Goal: Information Seeking & Learning: Learn about a topic

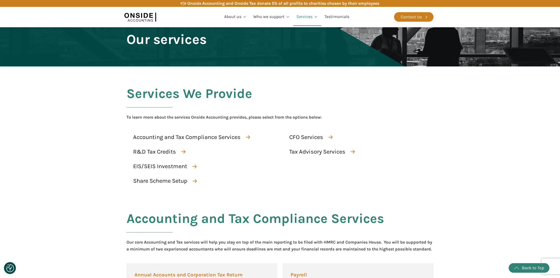
scroll to position [323, 0]
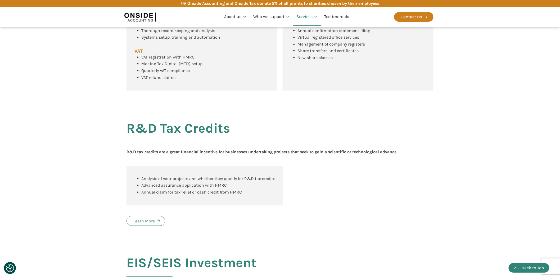
click at [345, 121] on div "R&D Tax Credits R&D tax credits are a great financial incentive for businesses …" at bounding box center [279, 170] width 317 height 139
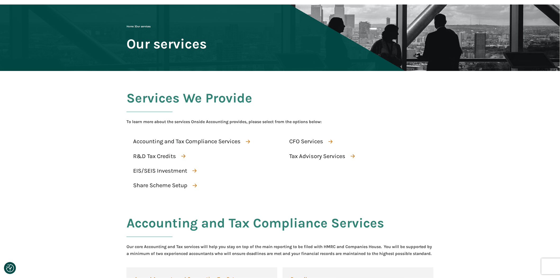
scroll to position [29, 0]
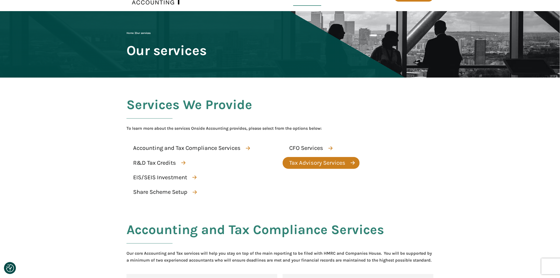
click at [315, 162] on div "Tax Advisory Services" at bounding box center [317, 162] width 56 height 9
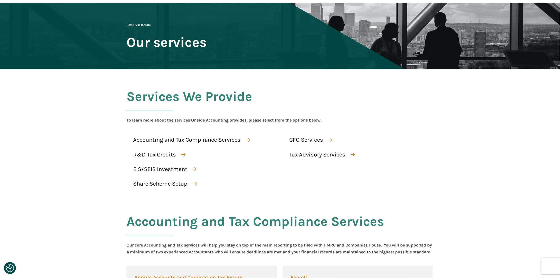
scroll to position [0, 0]
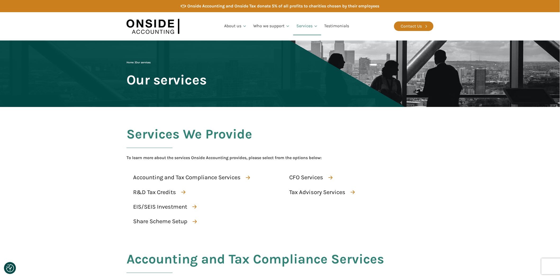
click at [161, 24] on img at bounding box center [152, 26] width 53 height 20
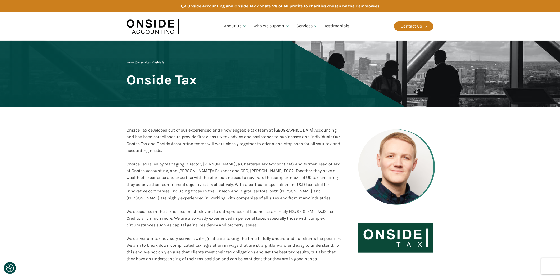
click at [276, 187] on div "Onside Tax is led by Managing Director, Ryan Snape, a Chartered Tax Advisor (CT…" at bounding box center [233, 208] width 215 height 108
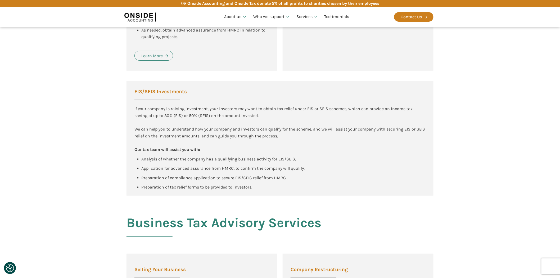
scroll to position [588, 0]
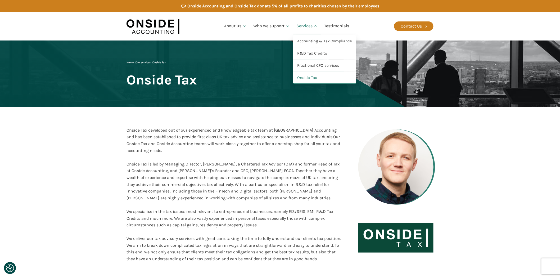
click at [304, 25] on link "Services" at bounding box center [307, 26] width 28 height 18
